Goal: Find specific page/section: Find specific page/section

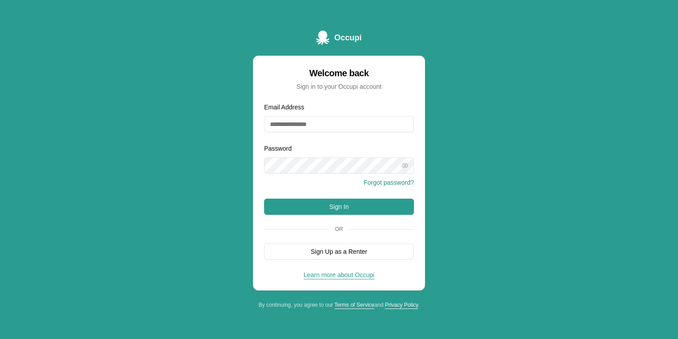
type input "**********"
click at [381, 212] on button "Sign In" at bounding box center [339, 207] width 150 height 16
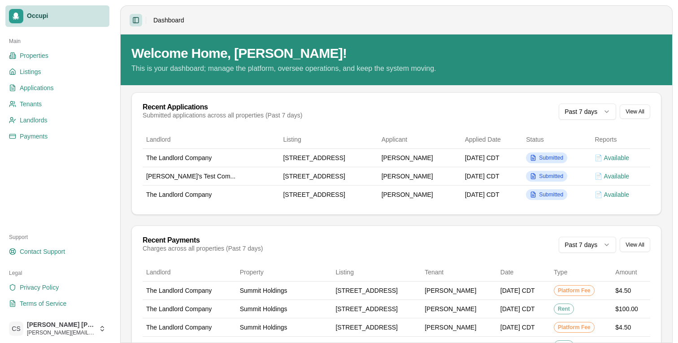
click at [132, 20] on button "Toggle Sidebar" at bounding box center [136, 20] width 13 height 13
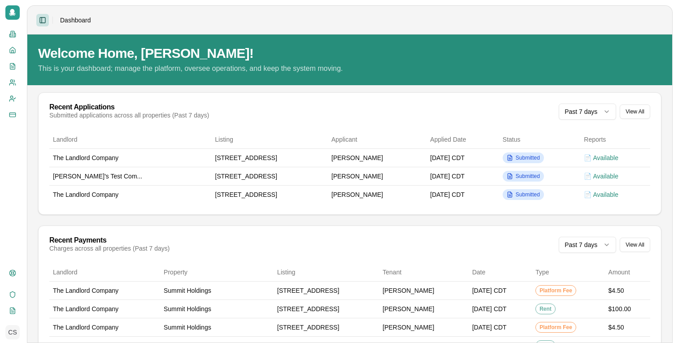
click at [36, 19] on button "Toggle Sidebar" at bounding box center [42, 20] width 13 height 13
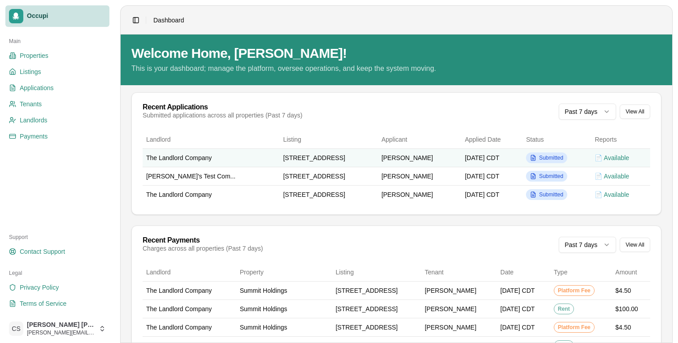
click at [324, 157] on td "[STREET_ADDRESS]" at bounding box center [328, 157] width 98 height 18
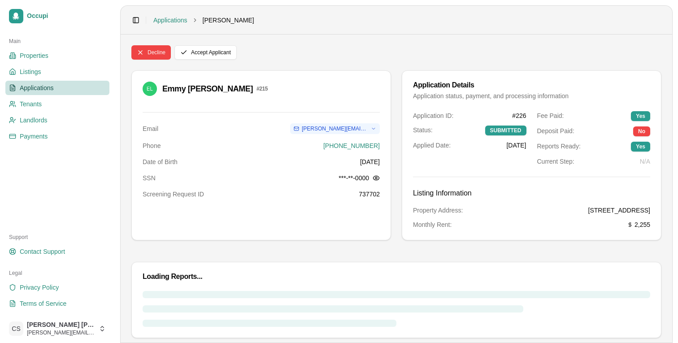
click at [324, 157] on div "Date of Birth [DEMOGRAPHIC_DATA]" at bounding box center [261, 161] width 237 height 9
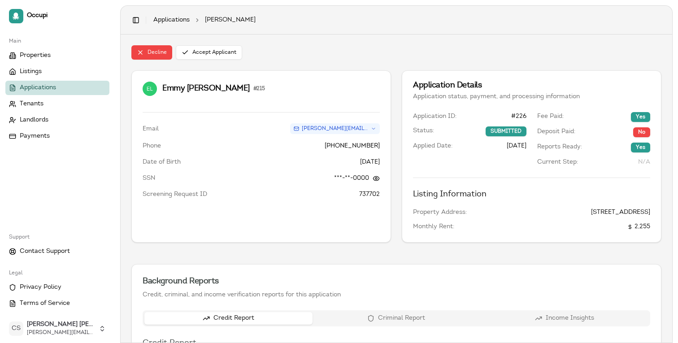
click at [591, 213] on span "[STREET_ADDRESS]" at bounding box center [620, 212] width 59 height 9
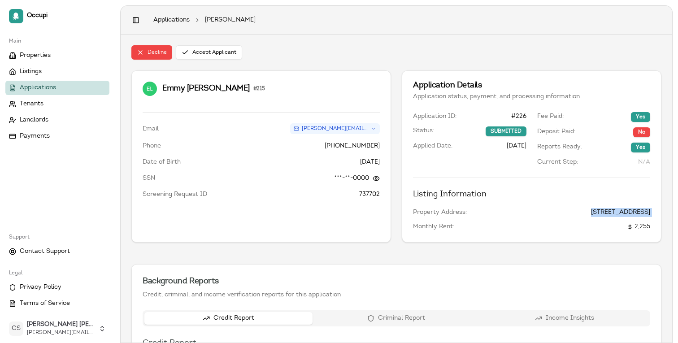
click at [591, 213] on span "[STREET_ADDRESS]" at bounding box center [620, 212] width 59 height 9
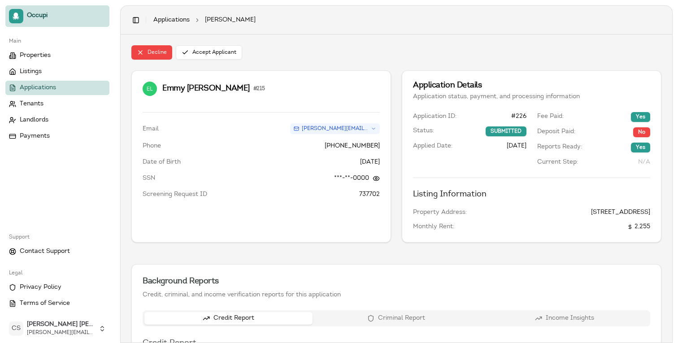
click at [77, 13] on span "Occupi" at bounding box center [66, 16] width 79 height 8
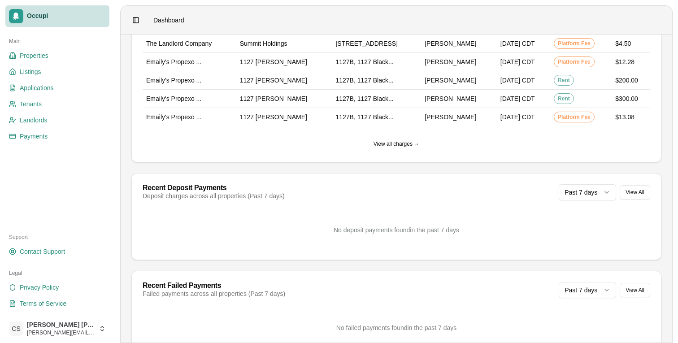
scroll to position [347, 0]
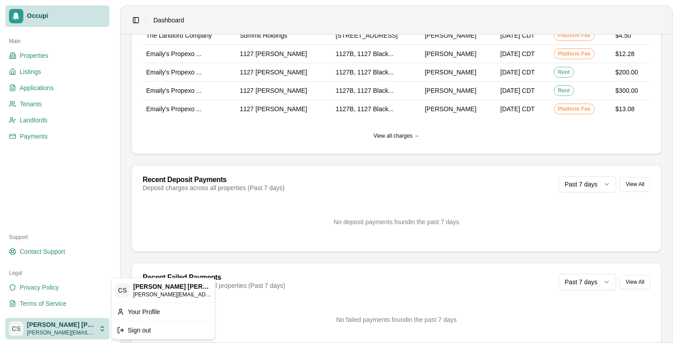
click at [87, 333] on html "Occupi Main Properties Listings Applications Tenants Landlords Payments Support…" at bounding box center [339, 171] width 678 height 343
click at [130, 333] on div "Sign out" at bounding box center [163, 330] width 100 height 14
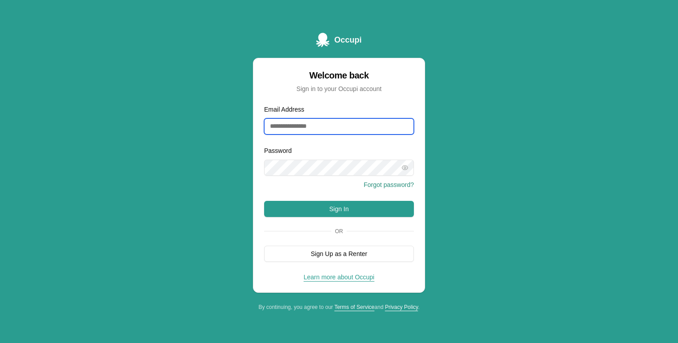
click at [301, 128] on input "Email Address" at bounding box center [339, 126] width 150 height 16
type input "**********"
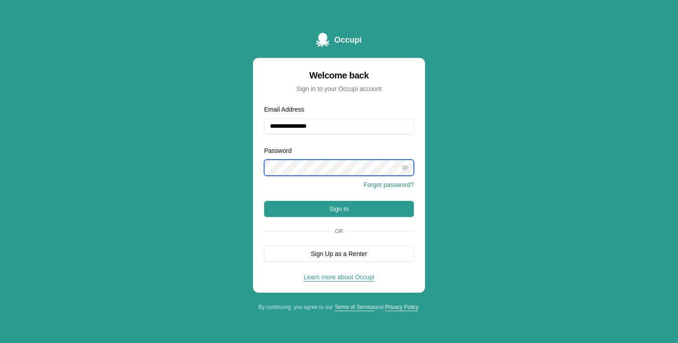
click at [264, 201] on button "Sign In" at bounding box center [339, 209] width 150 height 16
